Goal: Navigation & Orientation: Go to known website

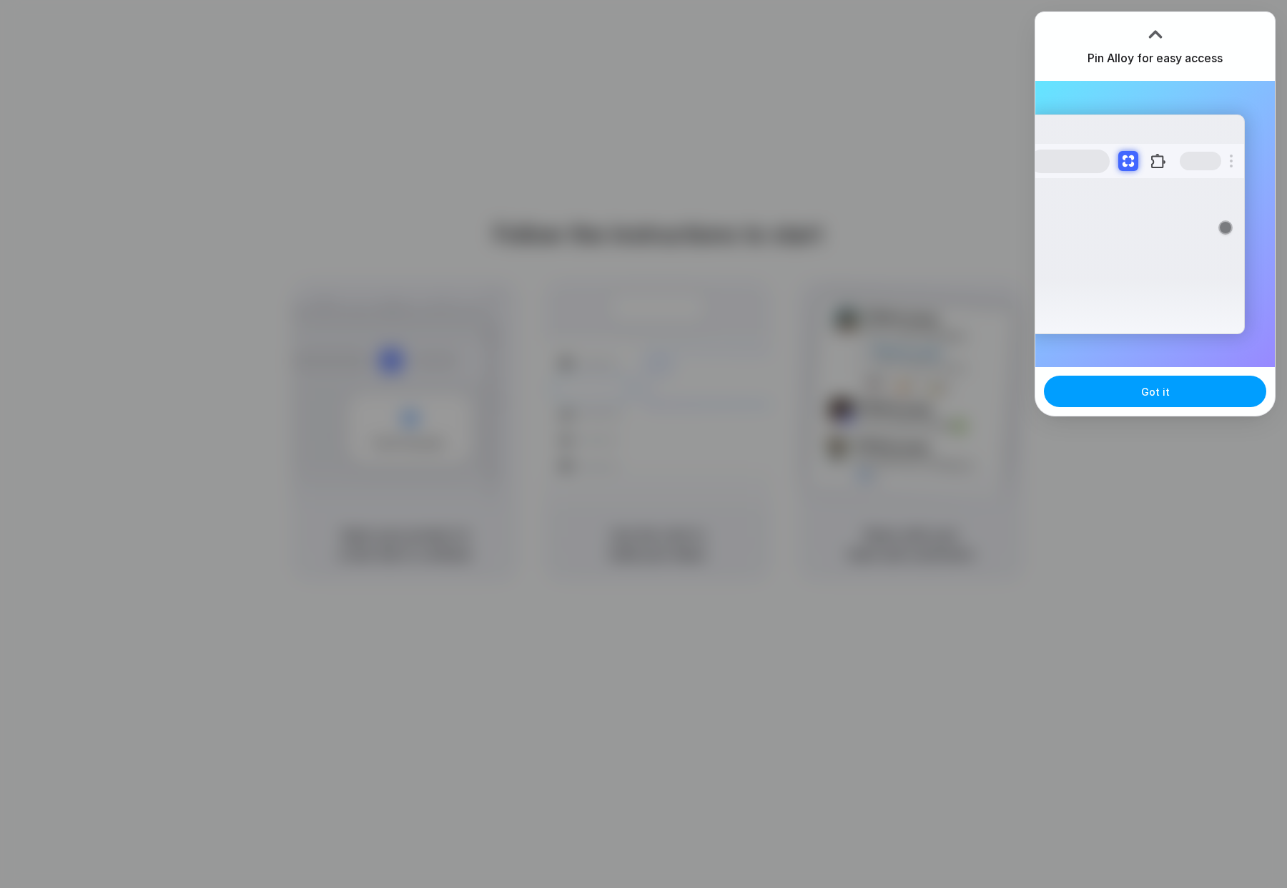
click at [1154, 400] on button "Got it" at bounding box center [1155, 390] width 222 height 31
